Goal: Information Seeking & Learning: Learn about a topic

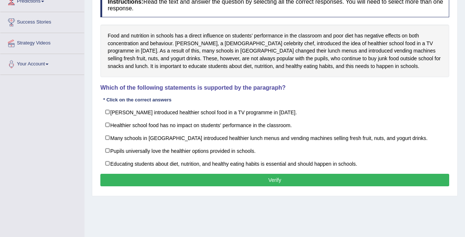
scroll to position [108, 0]
click at [122, 45] on div "Food and nutrition in schools has a direct influence on students’ performance i…" at bounding box center [274, 51] width 349 height 53
click at [118, 40] on div "Food and nutrition in schools has a direct influence on students’ performance i…" at bounding box center [274, 51] width 349 height 53
click at [107, 142] on label "Many schools in England introduced healthier lunch menus and vending machines s…" at bounding box center [274, 137] width 349 height 13
checkbox input "true"
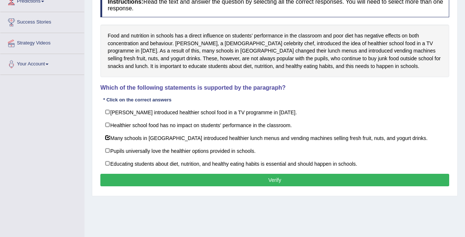
click at [108, 163] on label "Educating students about diet, nutrition, and healthy eating habits is essentia…" at bounding box center [274, 163] width 349 height 13
checkbox input "true"
click at [404, 180] on button "Verify" at bounding box center [274, 180] width 349 height 12
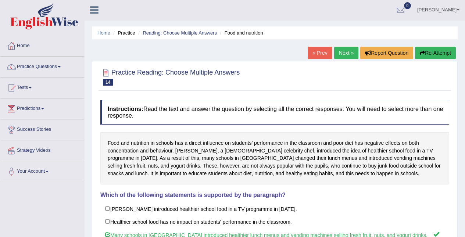
scroll to position [0, 0]
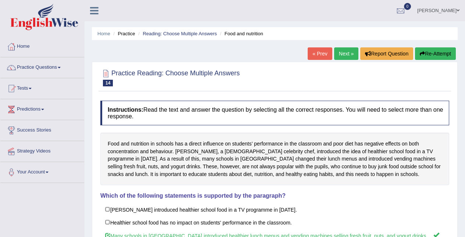
click at [348, 53] on link "Next »" at bounding box center [346, 53] width 24 height 12
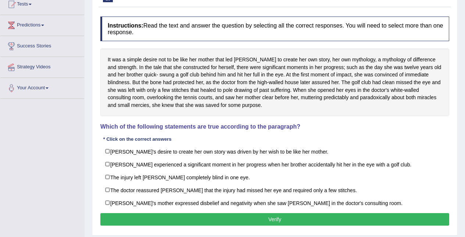
scroll to position [86, 0]
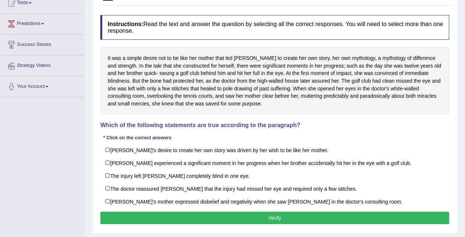
click at [114, 176] on label "The injury left Karen completely blind in one eye." at bounding box center [274, 175] width 349 height 13
checkbox input "true"
click at [110, 192] on label "The doctor reassured Karen that the injury had missed her eye and required only…" at bounding box center [274, 188] width 349 height 13
checkbox input "true"
click at [152, 224] on button "Verify" at bounding box center [274, 218] width 349 height 12
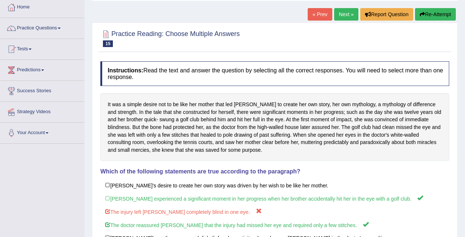
scroll to position [0, 0]
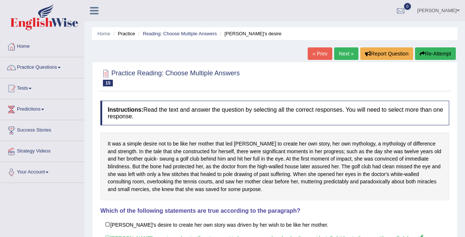
click at [349, 54] on link "Next »" at bounding box center [346, 53] width 24 height 12
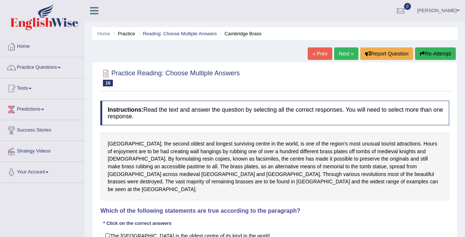
click at [318, 49] on link "« Prev" at bounding box center [319, 53] width 24 height 12
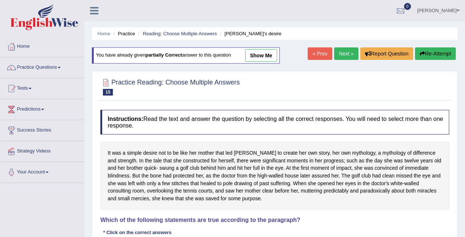
click at [439, 51] on button "Re-Attempt" at bounding box center [435, 53] width 41 height 12
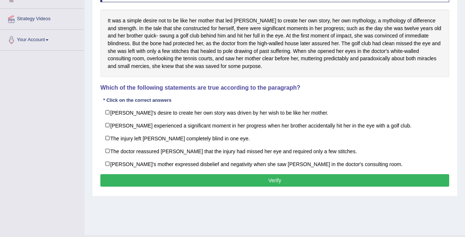
scroll to position [145, 0]
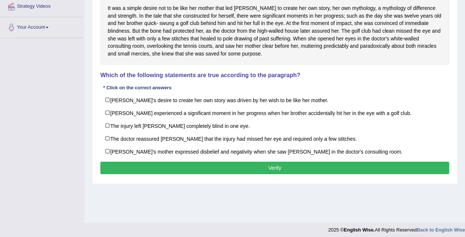
click at [113, 112] on label "[PERSON_NAME] experienced a significant moment in her progress when her brother…" at bounding box center [274, 112] width 349 height 13
checkbox input "true"
click at [113, 140] on label "The doctor reassured [PERSON_NAME] that the injury had missed her eye and requi…" at bounding box center [274, 138] width 349 height 13
checkbox input "true"
click at [142, 169] on button "Verify" at bounding box center [274, 168] width 349 height 12
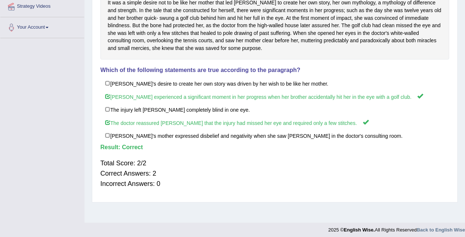
scroll to position [0, 0]
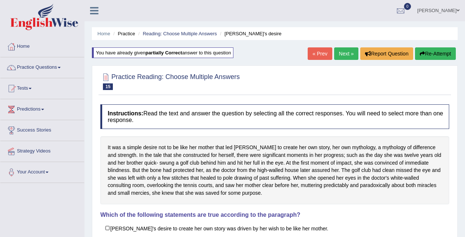
click at [355, 50] on link "Next »" at bounding box center [346, 53] width 24 height 12
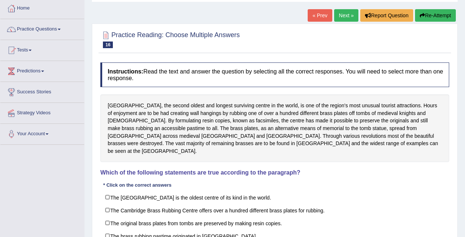
scroll to position [39, 0]
click at [113, 190] on label "The [GEOGRAPHIC_DATA] is the oldest centre of its kind in the world." at bounding box center [274, 196] width 349 height 13
checkbox input "true"
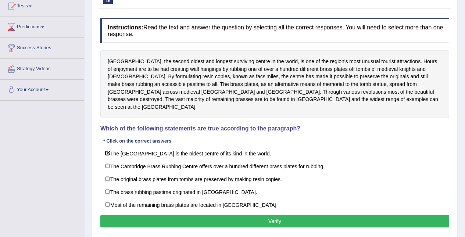
scroll to position [83, 0]
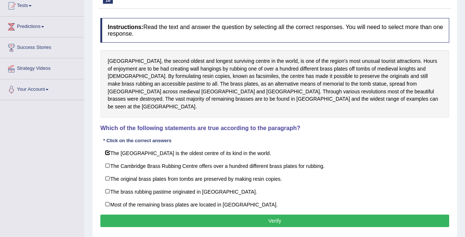
click at [113, 185] on label "The brass rubbing pastime originated in [GEOGRAPHIC_DATA]." at bounding box center [274, 191] width 349 height 13
checkbox input "true"
click at [125, 216] on button "Verify" at bounding box center [274, 220] width 349 height 12
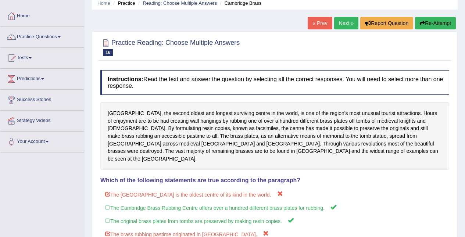
scroll to position [30, 0]
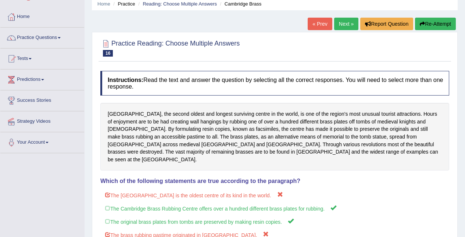
click at [434, 25] on button "Re-Attempt" at bounding box center [435, 24] width 41 height 12
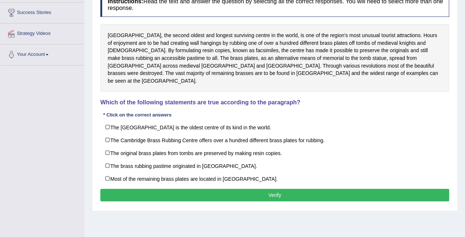
scroll to position [123, 0]
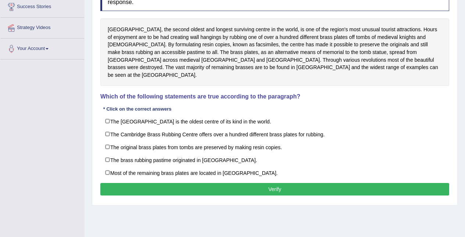
click at [108, 127] on label "The Cambridge Brass Rubbing Centre offers over a hundred different brass plates…" at bounding box center [274, 133] width 349 height 13
checkbox input "true"
click at [109, 144] on label "The original brass plates from tombs are preserved by making resin copies." at bounding box center [274, 146] width 349 height 13
checkbox input "true"
click at [257, 187] on button "Verify" at bounding box center [274, 189] width 349 height 12
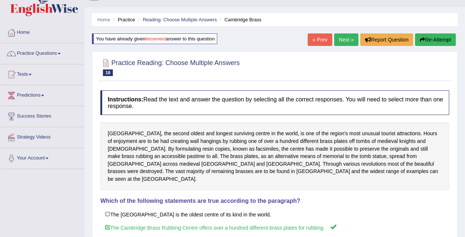
scroll to position [0, 0]
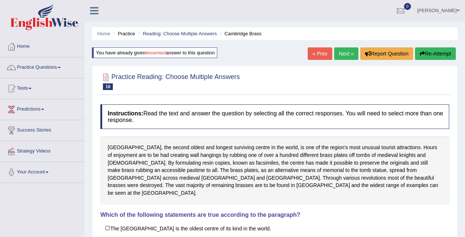
click at [347, 53] on link "Next »" at bounding box center [346, 53] width 24 height 12
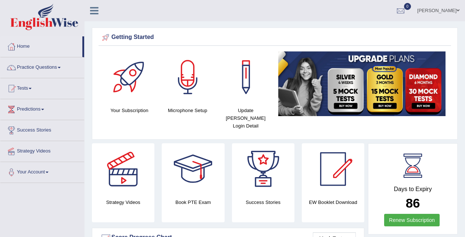
click at [24, 70] on link "Practice Questions" at bounding box center [42, 66] width 84 height 18
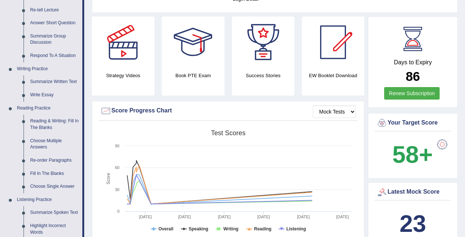
scroll to position [133, 0]
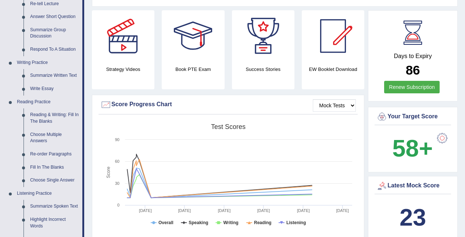
click at [35, 133] on link "Choose Multiple Answers" at bounding box center [54, 137] width 55 height 19
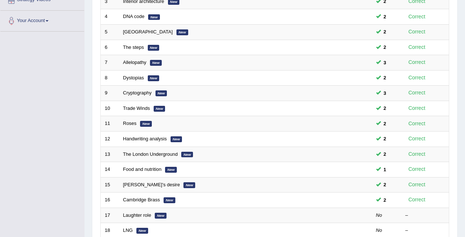
scroll to position [249, 0]
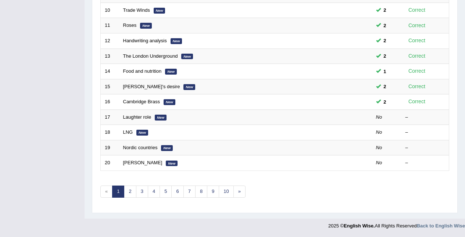
click at [173, 121] on td "Laughter role New" at bounding box center [218, 116] width 198 height 15
click at [172, 119] on td "Laughter role New" at bounding box center [218, 116] width 198 height 15
click at [150, 117] on link "Laughter role" at bounding box center [137, 117] width 28 height 6
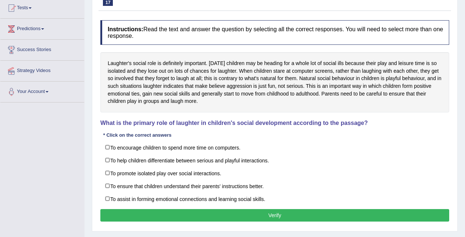
scroll to position [86, 0]
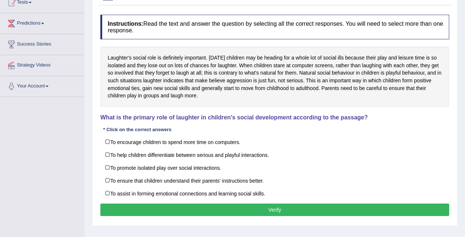
click at [109, 154] on label "To help children differentiate between serious and playful interactions." at bounding box center [274, 154] width 349 height 13
checkbox input "true"
click at [108, 183] on label "To ensure that children understand their parents' instructions better." at bounding box center [274, 180] width 349 height 13
checkbox input "true"
click at [127, 215] on button "Verify" at bounding box center [274, 209] width 349 height 12
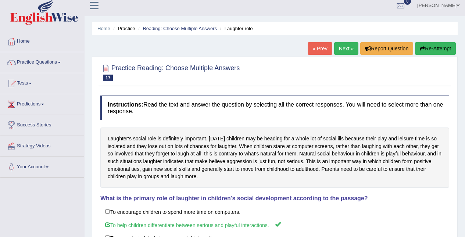
scroll to position [0, 0]
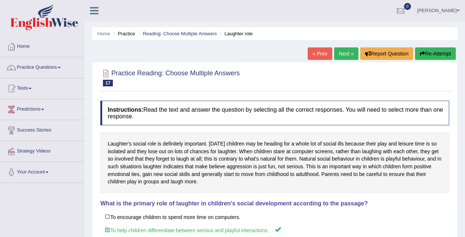
click at [445, 48] on button "Re-Attempt" at bounding box center [435, 53] width 41 height 12
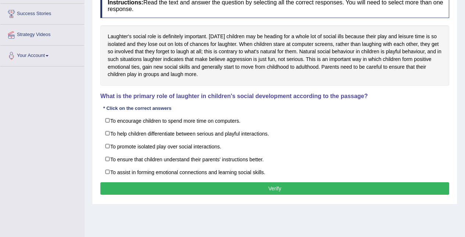
scroll to position [117, 0]
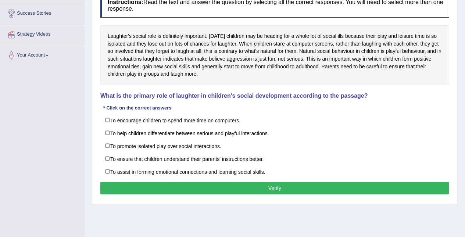
click at [116, 130] on label "To help children differentiate between serious and playful interactions." at bounding box center [274, 132] width 349 height 13
checkbox input "true"
click at [114, 170] on label "To assist in forming emotional connections and learning social skills." at bounding box center [274, 171] width 349 height 13
checkbox input "true"
click at [394, 190] on button "Verify" at bounding box center [274, 188] width 349 height 12
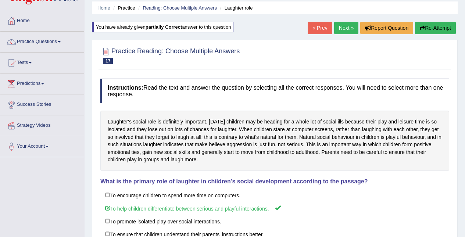
scroll to position [0, 0]
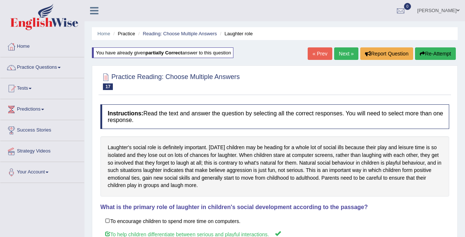
click at [340, 53] on link "Next »" at bounding box center [346, 53] width 24 height 12
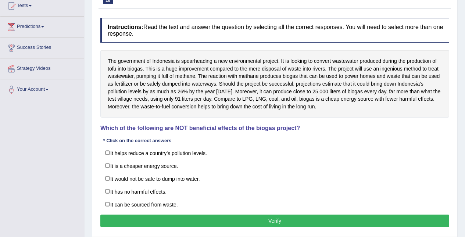
scroll to position [84, 0]
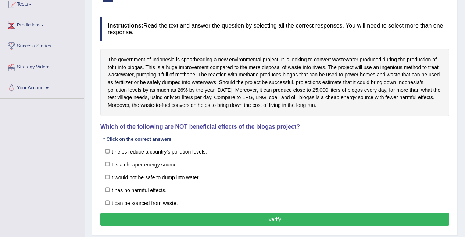
click at [112, 190] on label "It has no harmful effects." at bounding box center [274, 189] width 349 height 13
checkbox input "true"
click at [109, 206] on label "It can be sourced from waste." at bounding box center [274, 202] width 349 height 13
checkbox input "true"
click at [112, 165] on label "It is a cheaper energy source." at bounding box center [274, 164] width 349 height 13
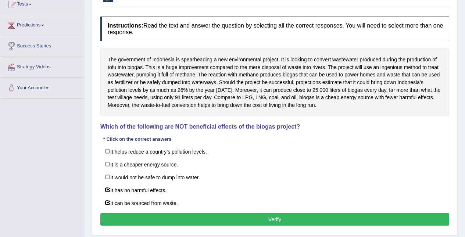
checkbox input "true"
click at [120, 148] on label "It helps reduce a country’s pollution levels." at bounding box center [274, 151] width 349 height 13
checkbox input "true"
click at [221, 214] on button "Verify" at bounding box center [274, 219] width 349 height 12
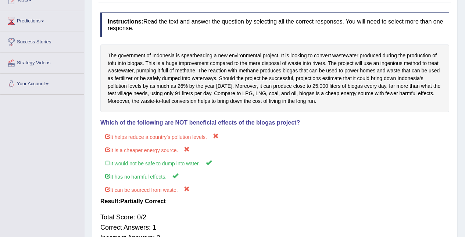
scroll to position [0, 0]
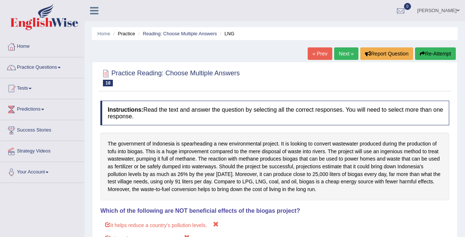
click at [433, 54] on button "Re-Attempt" at bounding box center [435, 53] width 41 height 12
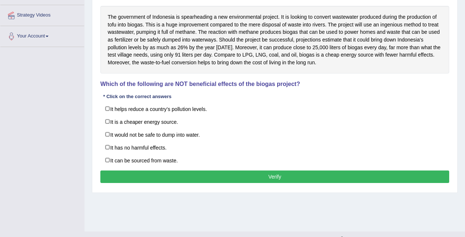
click at [113, 129] on label "It would not be safe to dump into water." at bounding box center [274, 134] width 349 height 13
checkbox input "true"
click at [107, 151] on label "It has no harmful effects." at bounding box center [274, 147] width 349 height 13
checkbox input "true"
click at [164, 177] on button "Verify" at bounding box center [274, 176] width 349 height 12
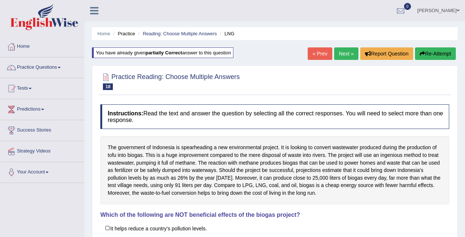
click at [355, 48] on link "Next »" at bounding box center [346, 53] width 24 height 12
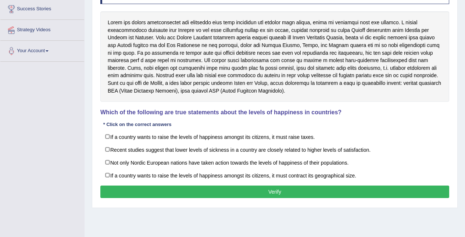
scroll to position [149, 0]
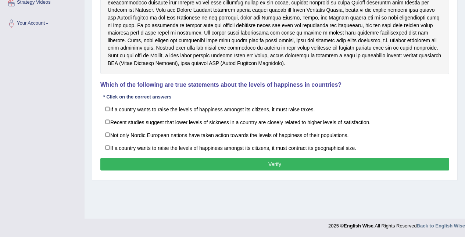
click at [117, 107] on label "If a country wants to raise the levels of happiness amongst its citizens, it mu…" at bounding box center [274, 108] width 349 height 13
checkbox input "true"
click at [111, 133] on label "Not only Nordic European nations have taken action towards the levels of happin…" at bounding box center [274, 134] width 349 height 13
checkbox input "true"
click at [406, 160] on button "Verify" at bounding box center [274, 164] width 349 height 12
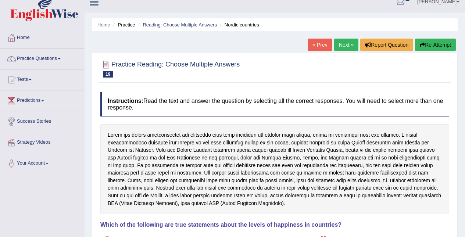
scroll to position [0, 0]
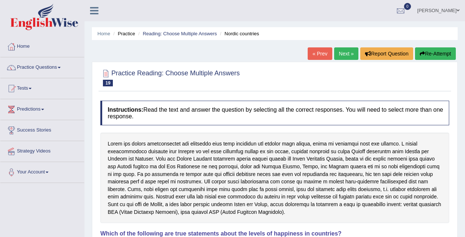
click at [434, 53] on button "Re-Attempt" at bounding box center [435, 53] width 41 height 12
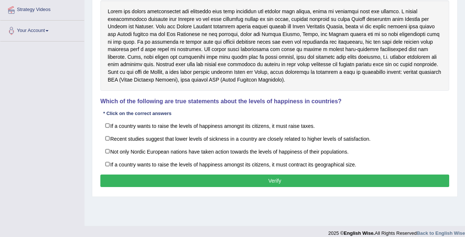
scroll to position [149, 0]
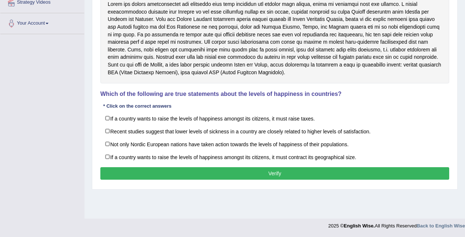
click at [108, 135] on label "Recent studies suggest that lower levels of sickness in a country are closely r…" at bounding box center [274, 131] width 349 height 13
checkbox input "true"
click at [105, 146] on label "Not only Nordic European nations have taken action towards the levels of happin…" at bounding box center [274, 143] width 349 height 13
checkbox input "true"
click at [194, 173] on button "Verify" at bounding box center [274, 173] width 349 height 12
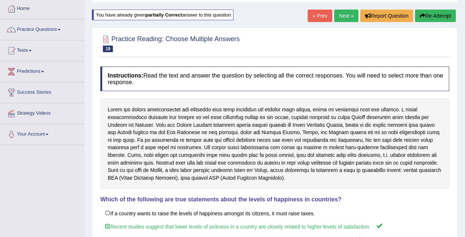
scroll to position [0, 0]
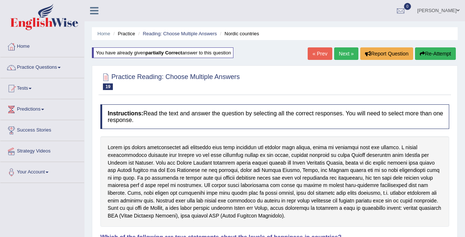
click at [338, 57] on link "Next »" at bounding box center [346, 53] width 24 height 12
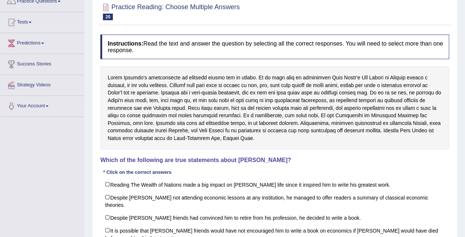
scroll to position [72, 0]
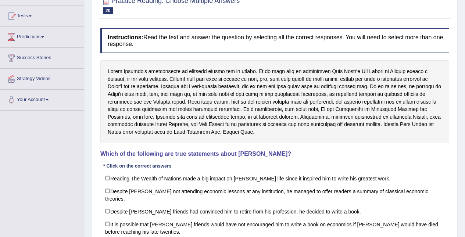
click at [114, 177] on label "Reading The Wealth of Nations made a big impact on Adam Smith’s life since it i…" at bounding box center [274, 178] width 349 height 13
checkbox input "true"
click at [117, 205] on label "Despite [PERSON_NAME] friends had convinced him to retire from his profession, …" at bounding box center [274, 211] width 349 height 13
checkbox input "true"
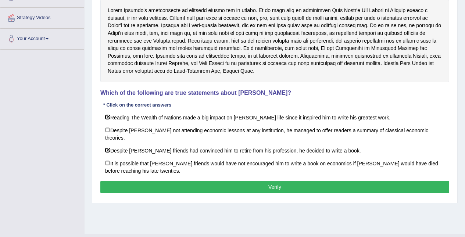
scroll to position [149, 0]
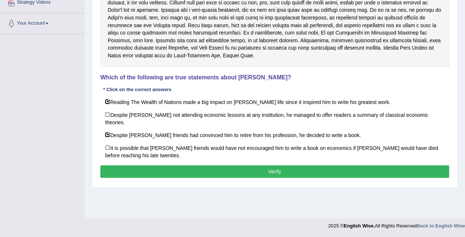
click at [327, 165] on button "Verify" at bounding box center [274, 171] width 349 height 12
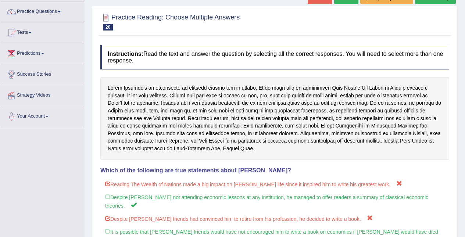
scroll to position [44, 0]
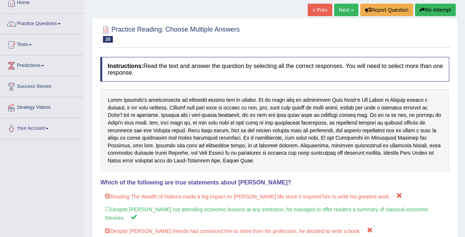
click at [439, 14] on button "Re-Attempt" at bounding box center [435, 10] width 41 height 12
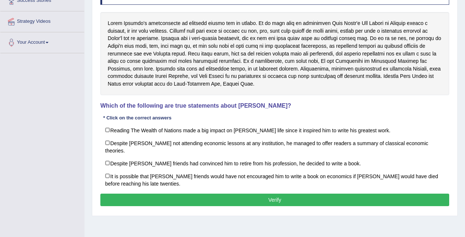
scroll to position [131, 0]
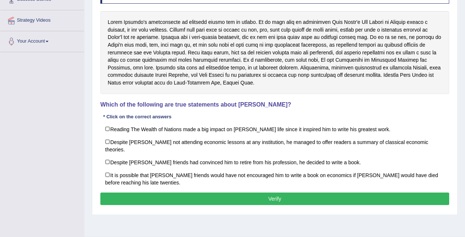
click at [112, 138] on label "Despite [PERSON_NAME] not attending economic lessons at any institution, he man…" at bounding box center [274, 145] width 349 height 21
checkbox input "true"
click at [112, 169] on label "It is possible that [PERSON_NAME] friends would have not encouraged him to writ…" at bounding box center [274, 178] width 349 height 21
checkbox input "true"
click at [146, 192] on button "Verify" at bounding box center [274, 198] width 349 height 12
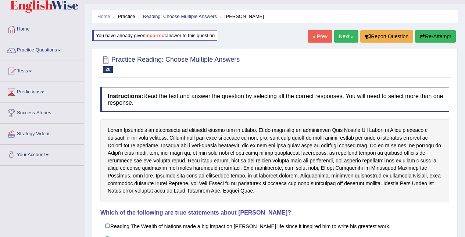
scroll to position [0, 0]
